Goal: Download file/media

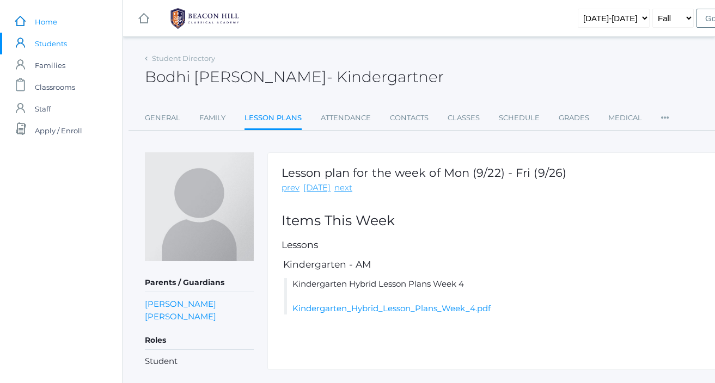
click at [45, 22] on span "Home" at bounding box center [46, 22] width 22 height 22
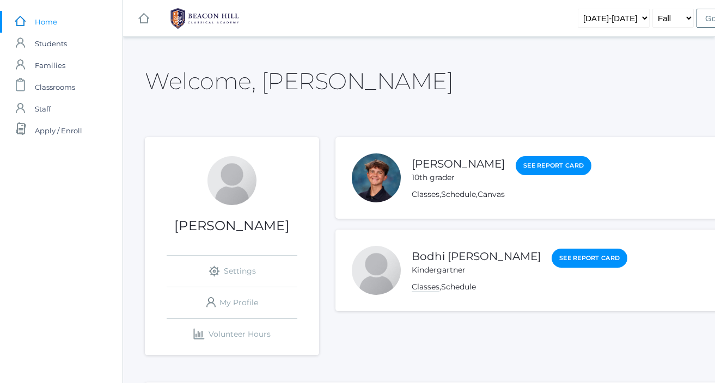
click at [426, 292] on link "Classes" at bounding box center [426, 287] width 28 height 10
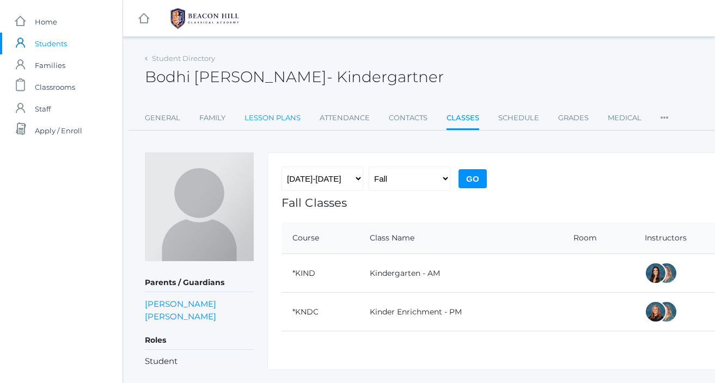
click at [289, 115] on link "Lesson Plans" at bounding box center [272, 118] width 56 height 22
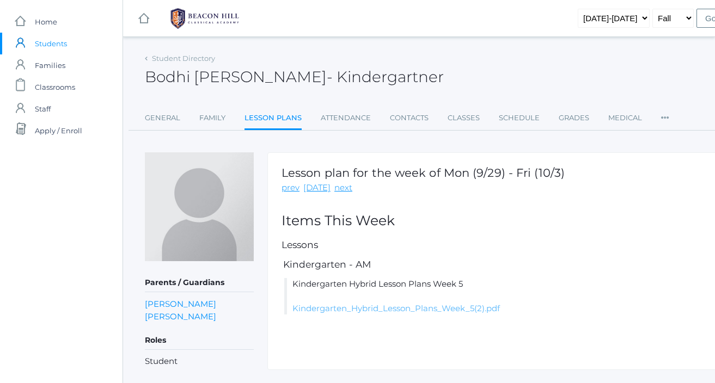
click at [392, 310] on link "Kindergarten_Hybrid_Lesson_Plans_Week_5(2).pdf" at bounding box center [395, 308] width 207 height 10
